Goal: Navigation & Orientation: Go to known website

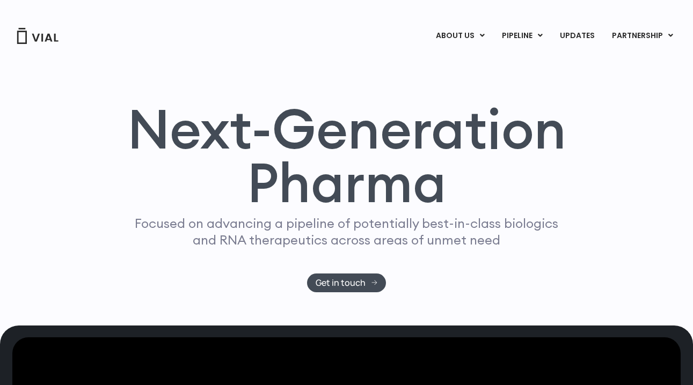
click at [34, 35] on img at bounding box center [37, 36] width 43 height 16
click at [21, 70] on div "Next-Generation Pharma Focused on advancing a pipeline of potentially best-in-c…" at bounding box center [346, 185] width 693 height 281
